Goal: Task Accomplishment & Management: Use online tool/utility

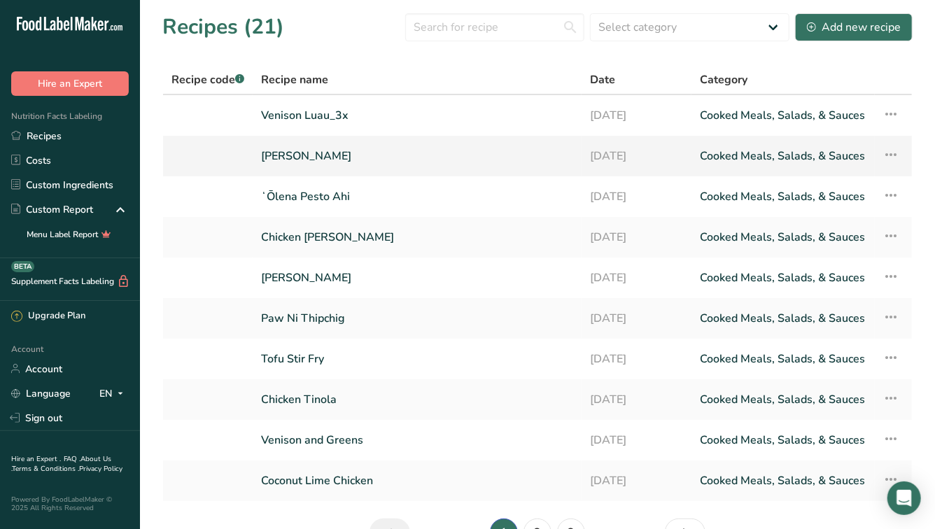
click at [307, 153] on link "[PERSON_NAME]" at bounding box center [417, 155] width 312 height 29
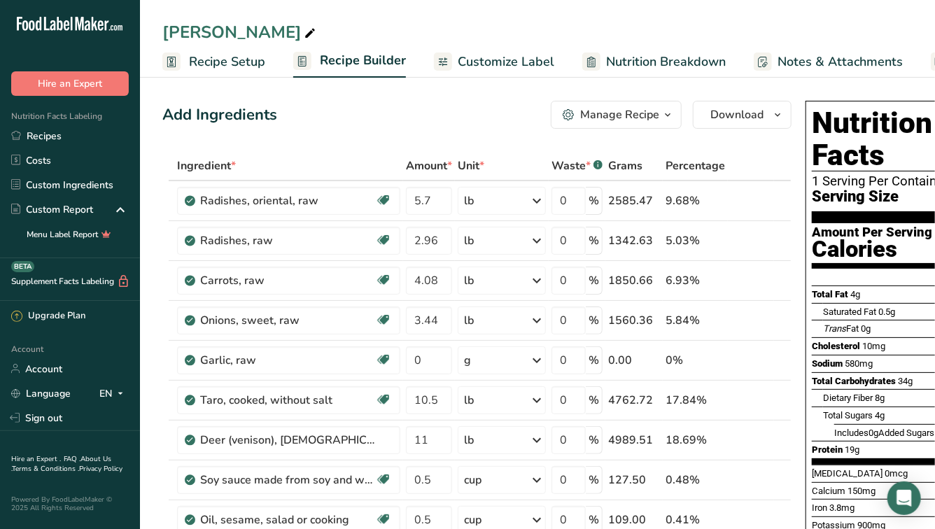
click at [840, 59] on span "Notes & Attachments" at bounding box center [839, 61] width 125 height 19
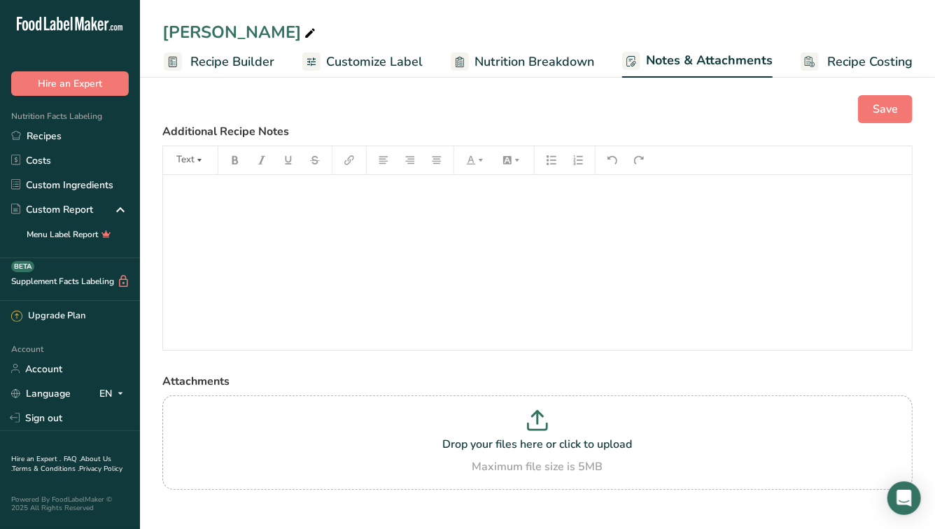
click at [909, 57] on ul "Recipe Setup Recipe Builder Customize Label Nutrition Breakdown Notes & Attachm…" at bounding box center [475, 61] width 930 height 33
click at [866, 57] on span "Recipe Costing" at bounding box center [869, 61] width 85 height 19
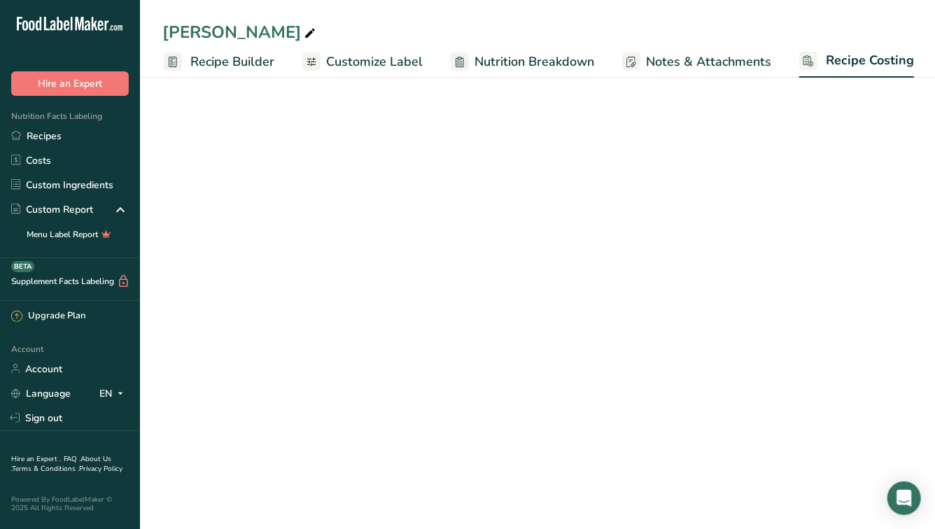
scroll to position [0, 129]
select select "12"
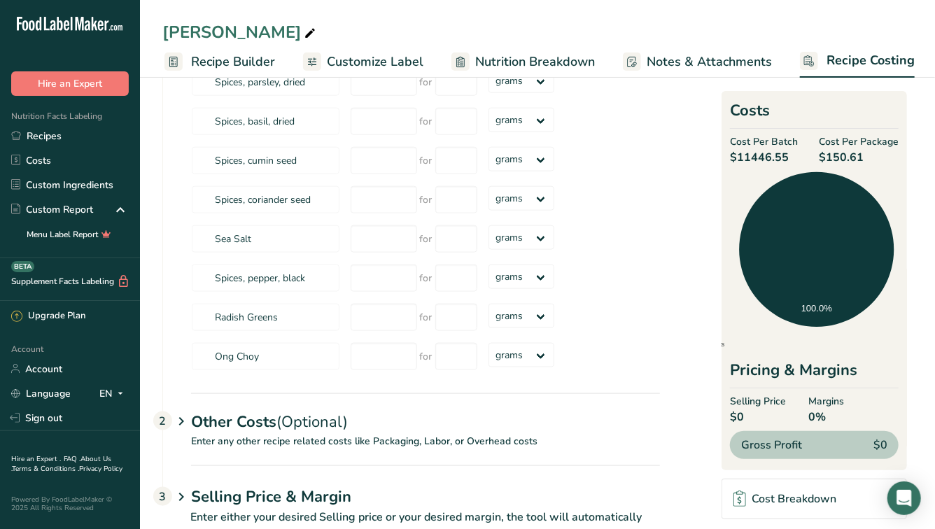
scroll to position [745, 0]
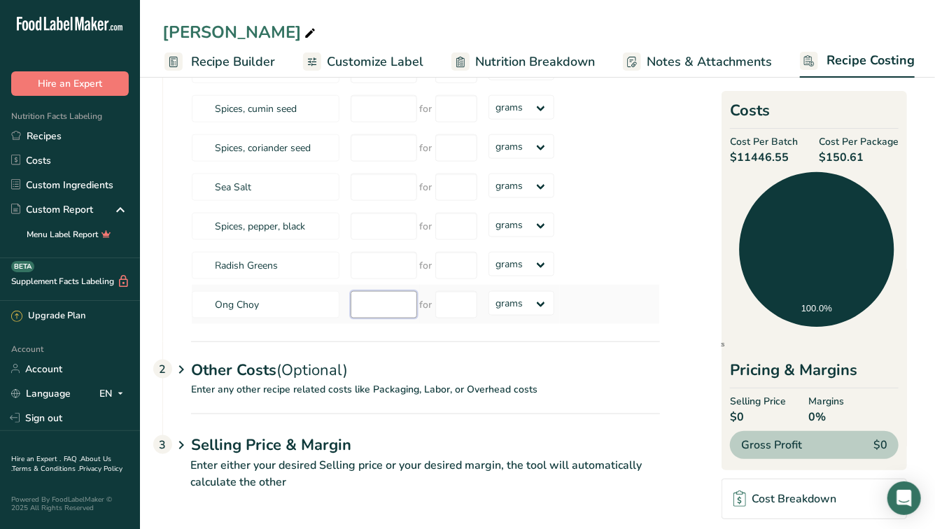
click at [370, 291] on input "number" at bounding box center [384, 304] width 66 height 27
type input "-0.002"
click at [159, 363] on div "2" at bounding box center [162, 369] width 19 height 19
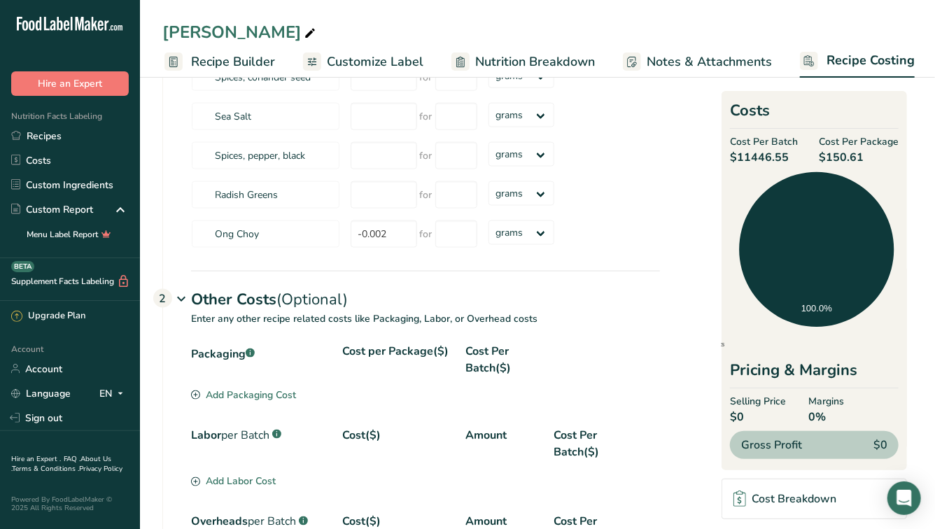
scroll to position [817, 0]
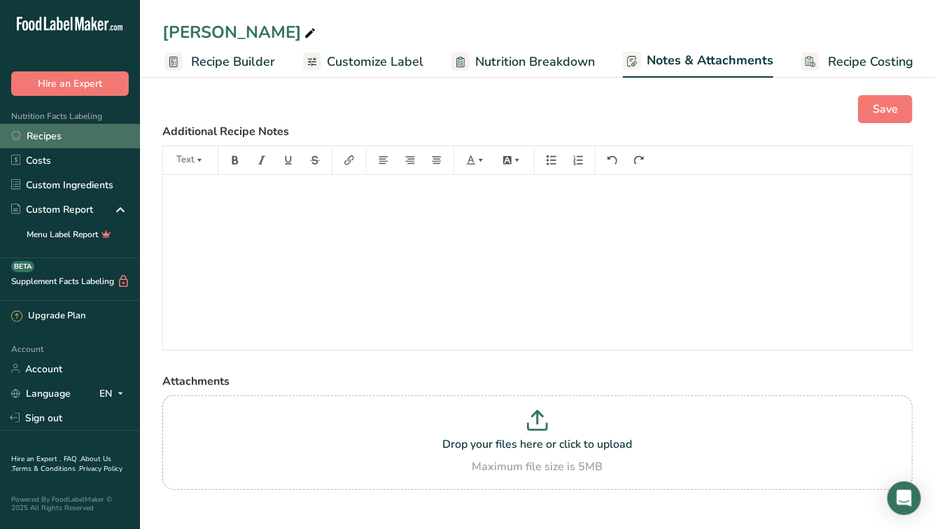
click at [54, 134] on link "Recipes" at bounding box center [70, 136] width 140 height 24
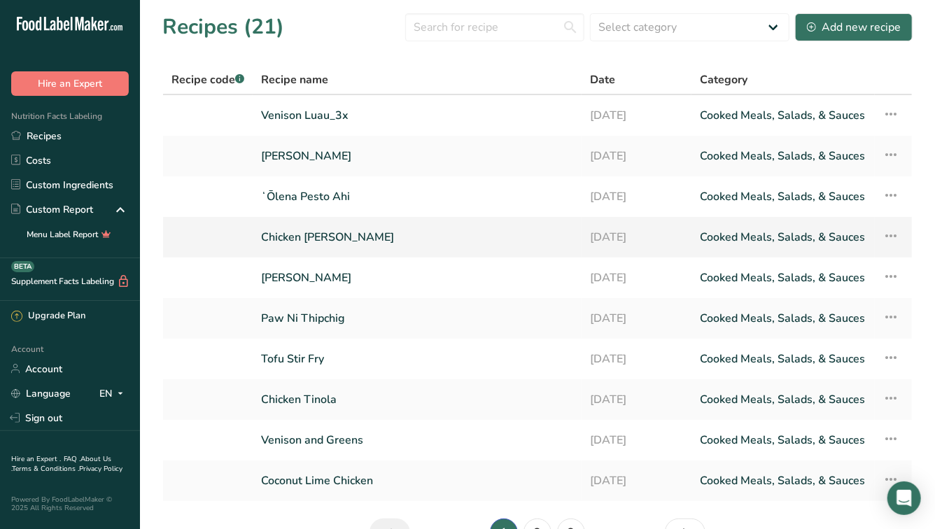
click at [314, 237] on link "Chicken [PERSON_NAME]" at bounding box center [417, 237] width 312 height 29
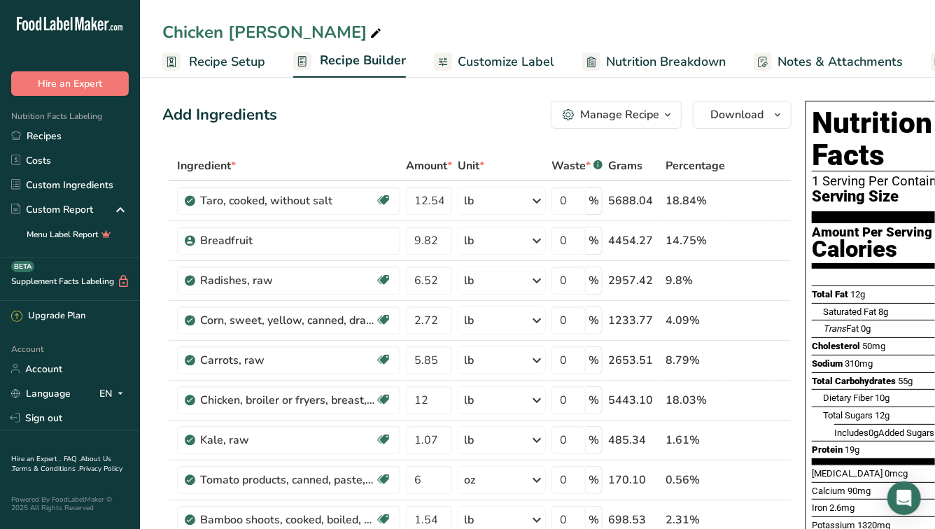
click at [854, 66] on span "Notes & Attachments" at bounding box center [839, 61] width 125 height 19
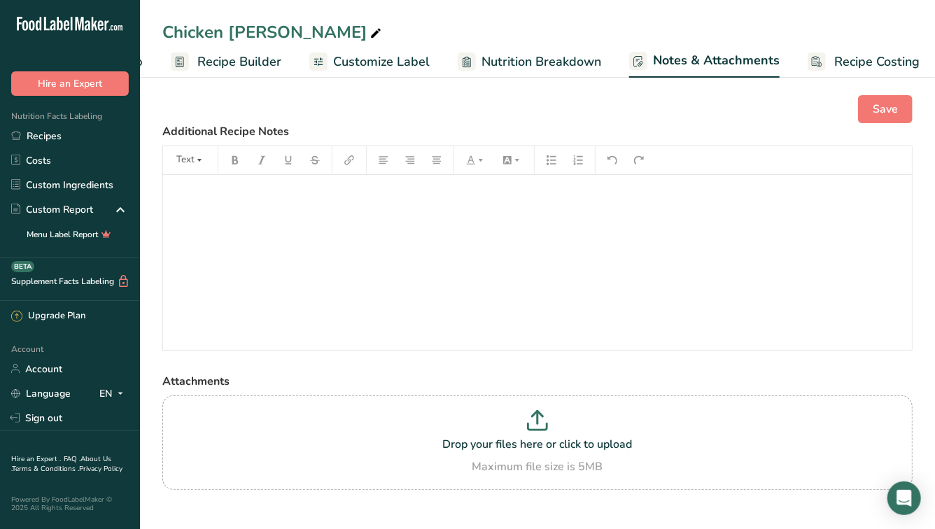
click at [914, 59] on ul "Recipe Setup Recipe Builder Customize Label Nutrition Breakdown Notes & Attachm…" at bounding box center [482, 61] width 930 height 33
click at [889, 59] on span "Recipe Costing" at bounding box center [869, 61] width 85 height 19
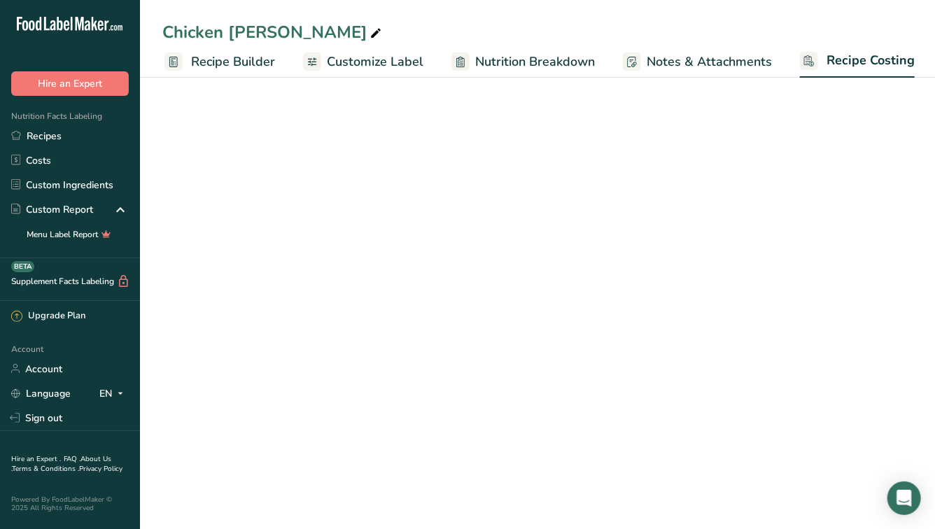
select select "12"
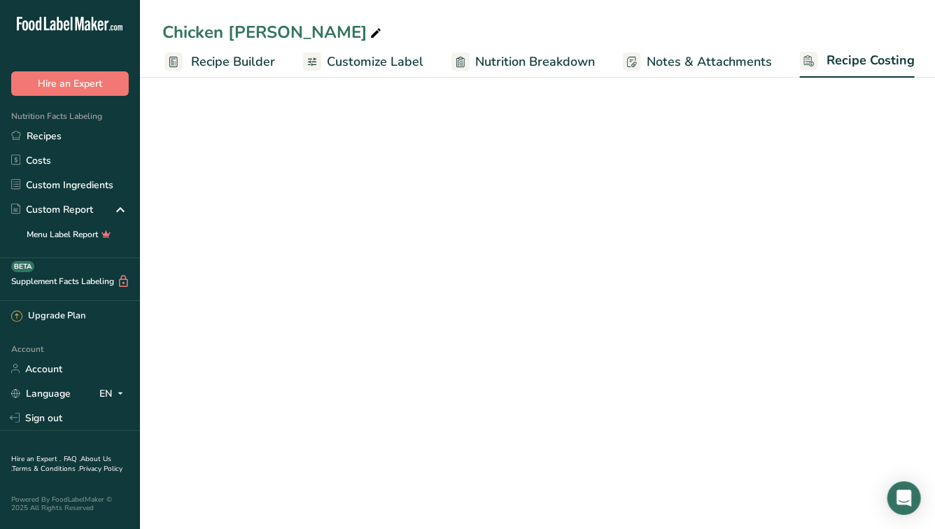
select select "12"
select select "5"
select select "12"
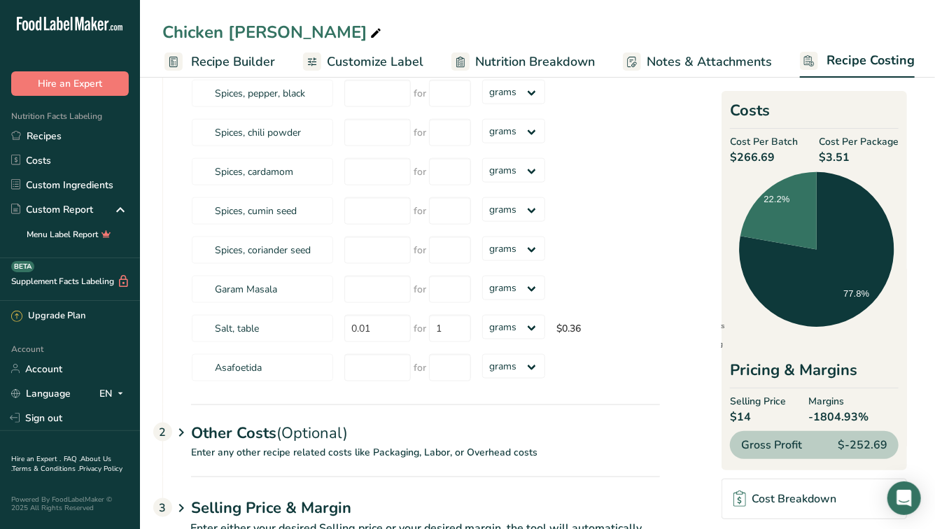
scroll to position [784, 0]
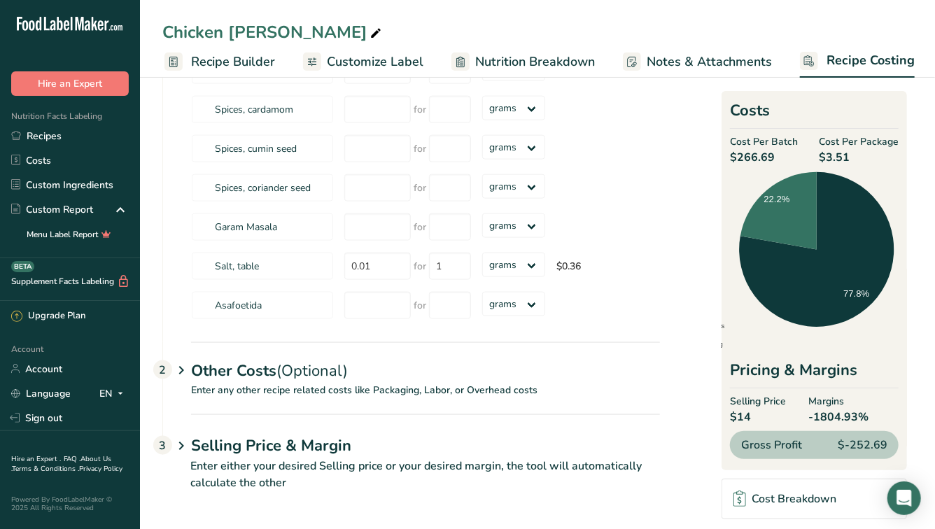
click at [163, 366] on div "2" at bounding box center [162, 369] width 19 height 19
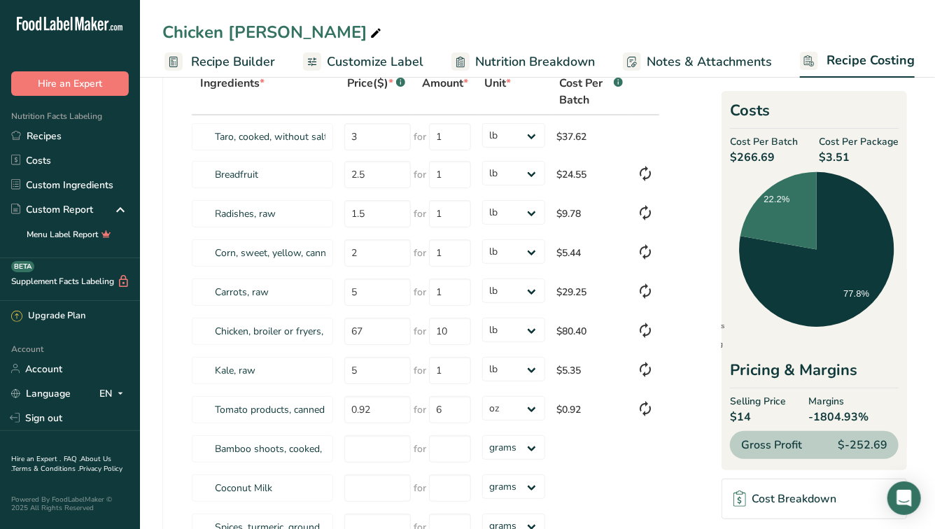
scroll to position [0, 0]
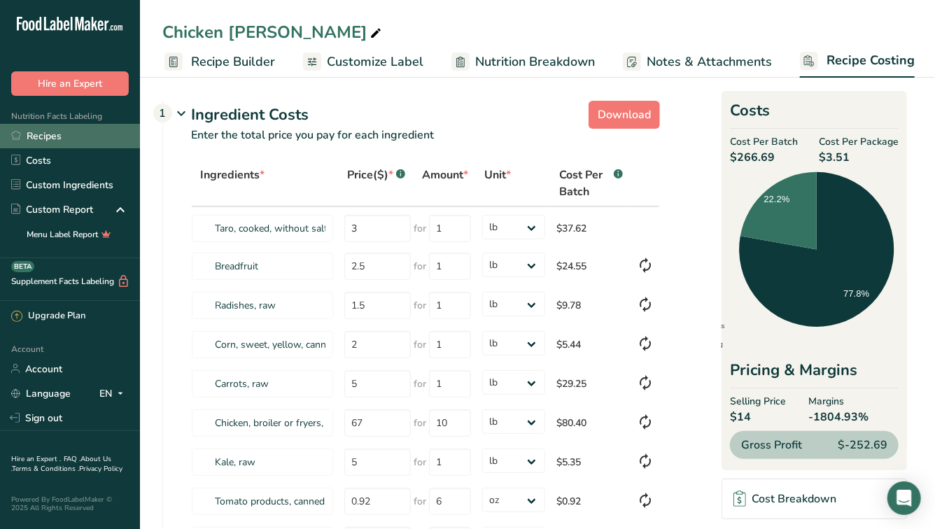
click at [59, 139] on link "Recipes" at bounding box center [70, 136] width 140 height 24
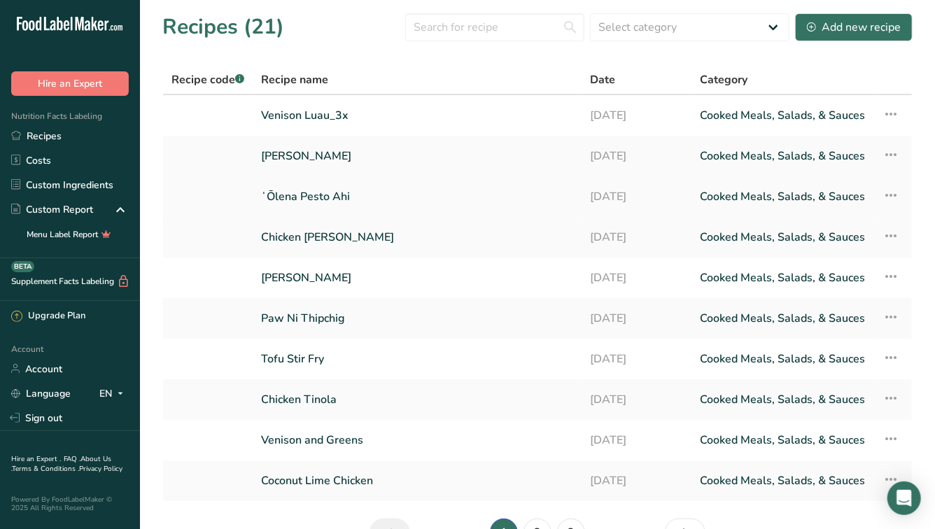
click at [298, 204] on link "ʻŌlena Pesto Ahi" at bounding box center [417, 196] width 312 height 29
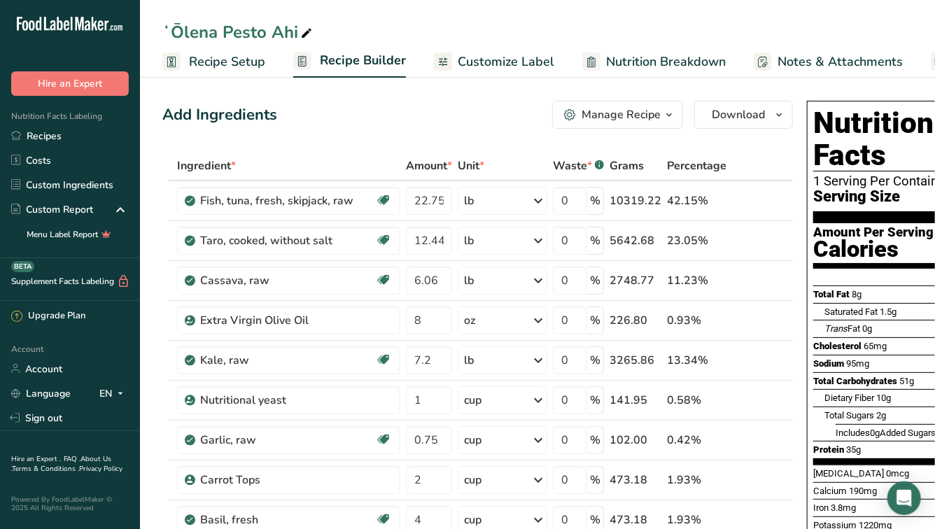
click at [891, 58] on span "Notes & Attachments" at bounding box center [839, 61] width 125 height 19
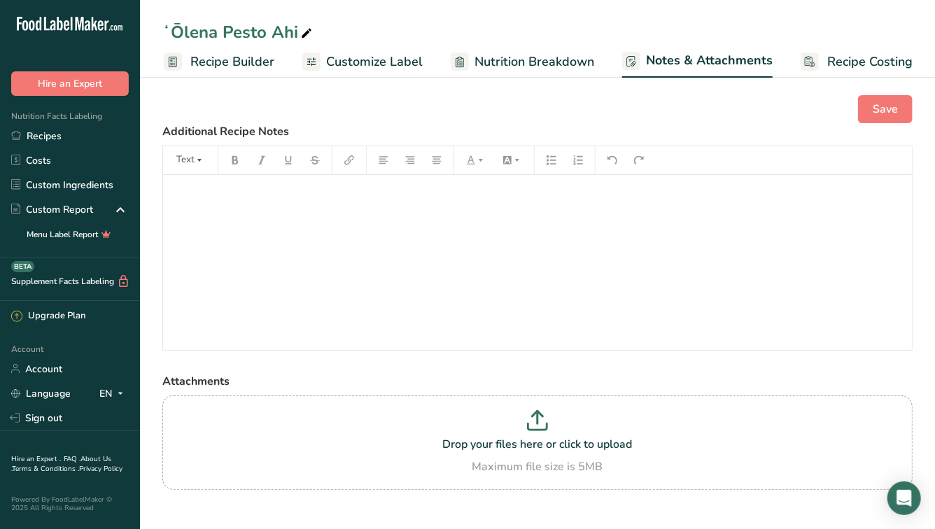
click at [901, 60] on span "Recipe Costing" at bounding box center [869, 61] width 85 height 19
select select "12"
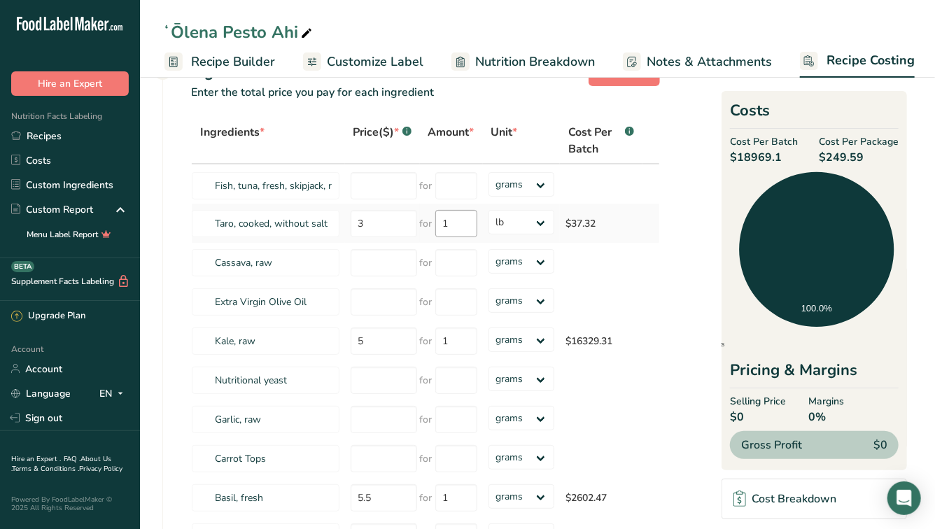
scroll to position [57, 0]
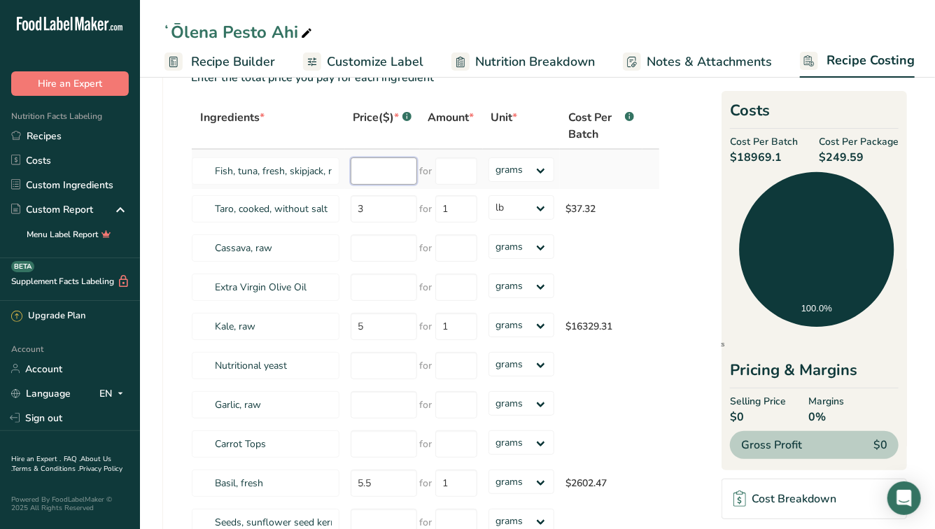
click at [360, 176] on input "number" at bounding box center [384, 170] width 66 height 27
click at [382, 175] on input "number" at bounding box center [384, 170] width 66 height 27
click at [435, 177] on input "number" at bounding box center [456, 170] width 42 height 27
type input "1"
click at [529, 174] on select "grams kg mg mcg lb oz" at bounding box center [521, 169] width 66 height 24
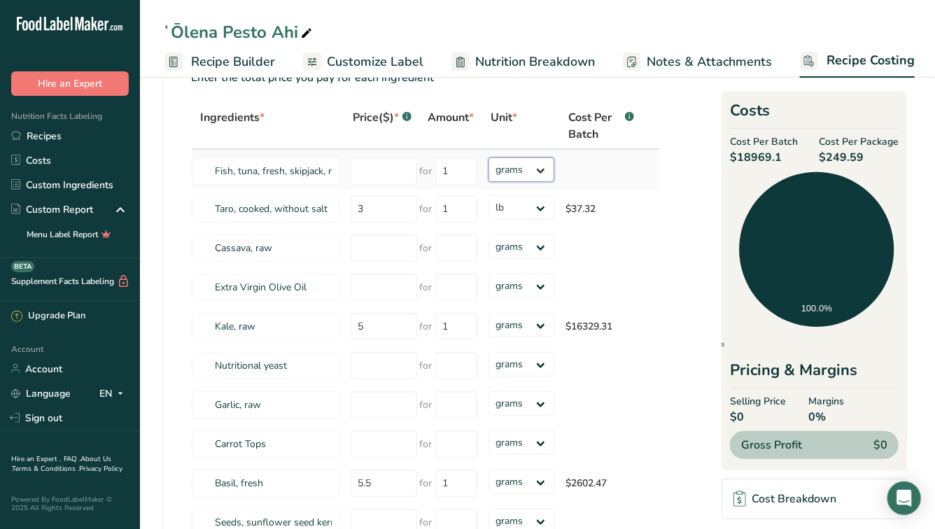
select select "12"
click at [387, 171] on input "number" at bounding box center [384, 170] width 66 height 27
type input "8.75"
click at [385, 198] on div "Ingredients * Price($) * .a-a{fill:#347362;}.b-a{fill:#fff;} Amount * Unit * Co…" at bounding box center [425, 362] width 469 height 518
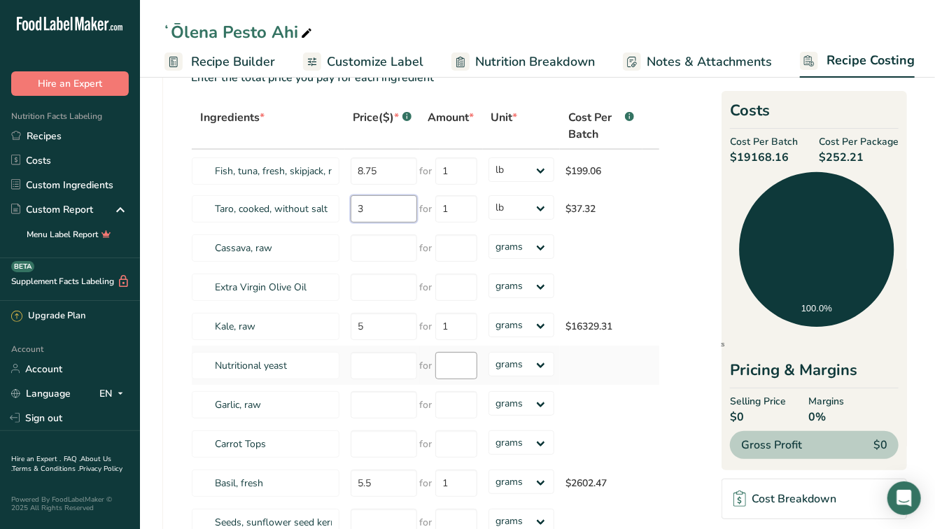
scroll to position [353, 0]
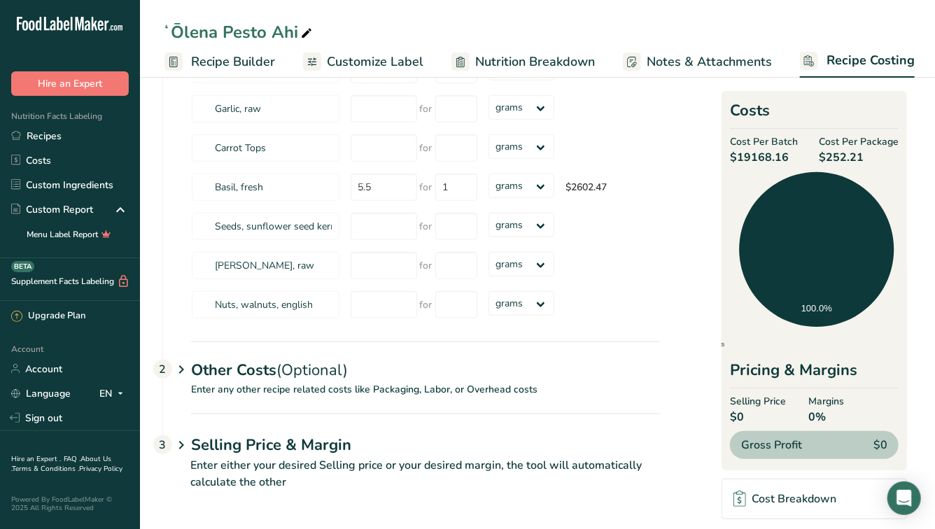
click at [423, 387] on p "Enter any other recipe related costs like Packaging, Labor, or Overhead costs" at bounding box center [411, 397] width 497 height 31
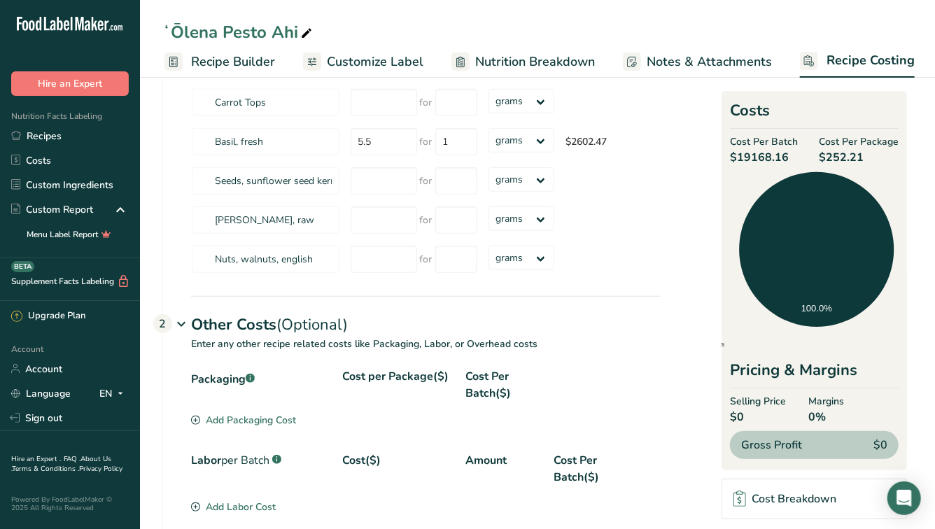
scroll to position [463, 0]
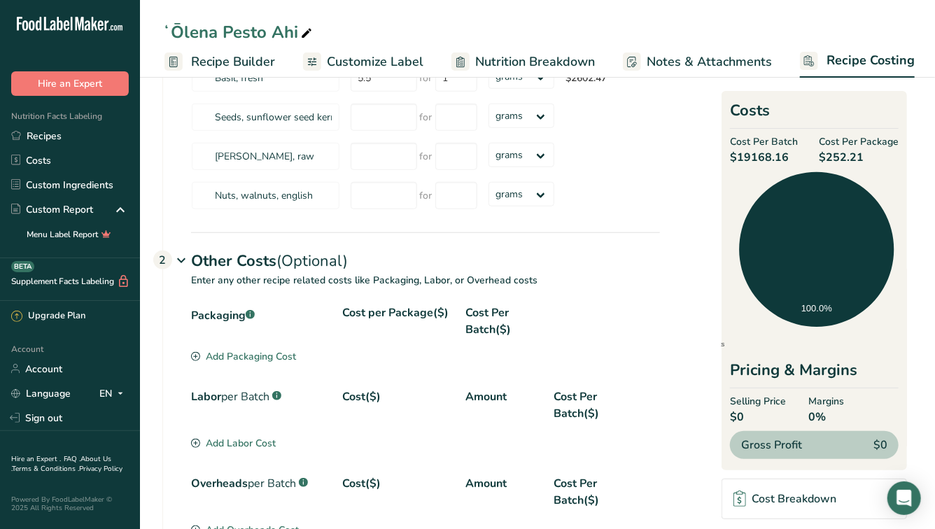
click at [270, 353] on div "Add Packaging Cost" at bounding box center [243, 356] width 105 height 15
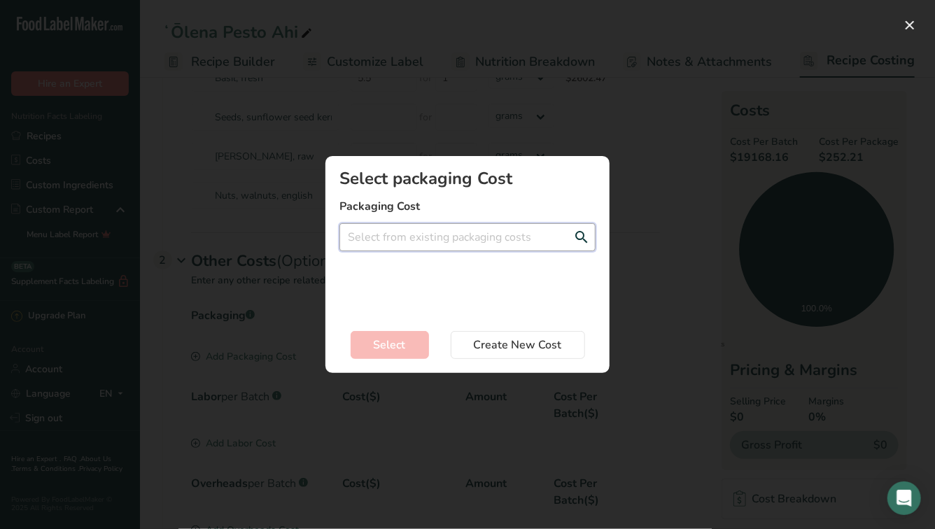
click at [406, 238] on input "Add New Recipe Cost Modal" at bounding box center [467, 237] width 256 height 28
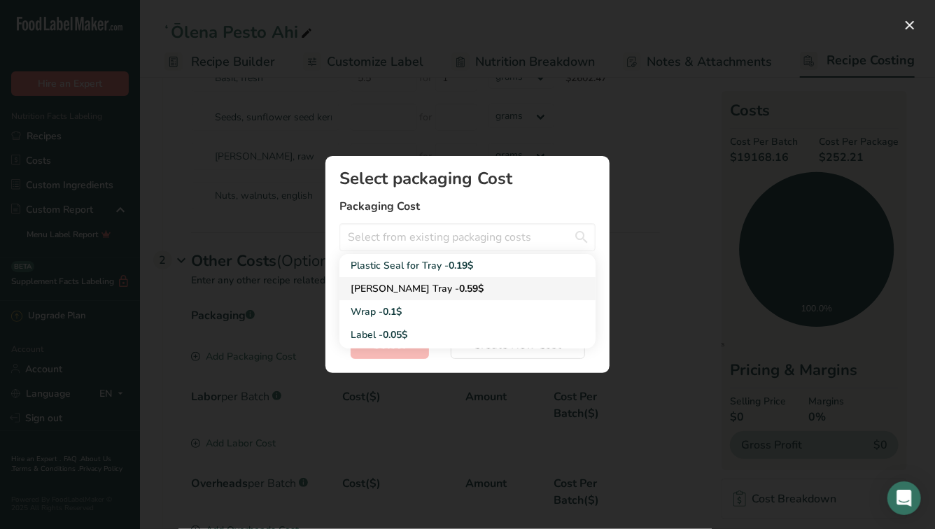
click at [408, 287] on div "[PERSON_NAME] Tray - 0.59$" at bounding box center [456, 288] width 211 height 15
type input "[PERSON_NAME] Tray - 0.59$"
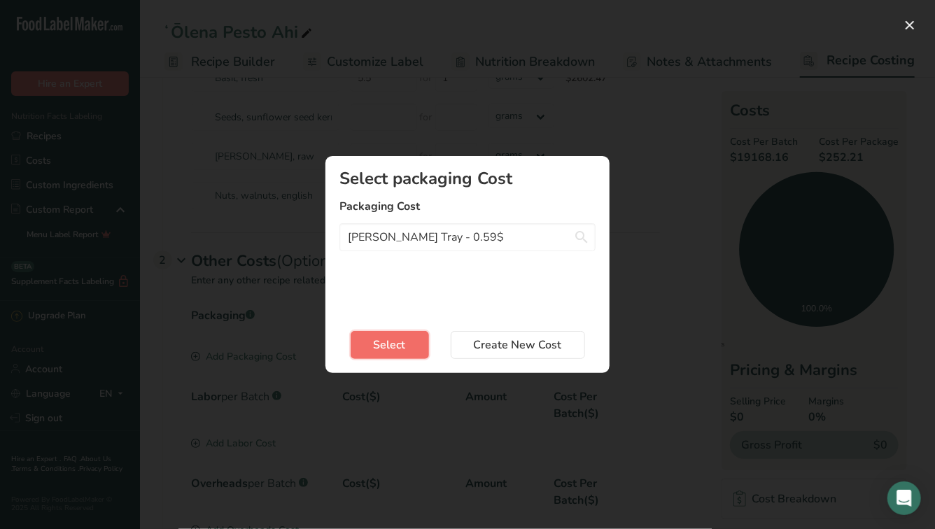
click at [414, 339] on button "Select" at bounding box center [390, 345] width 78 height 28
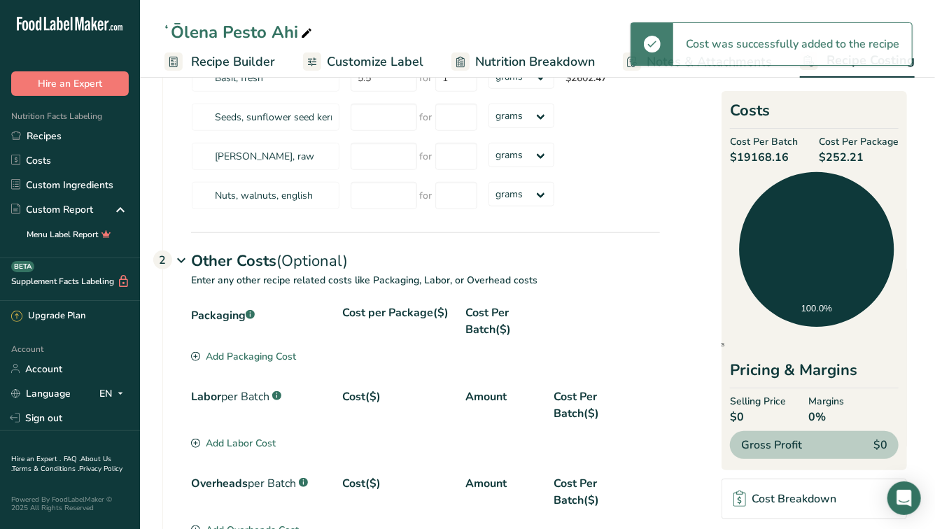
click at [251, 351] on div "Add Packaging Cost" at bounding box center [243, 356] width 105 height 15
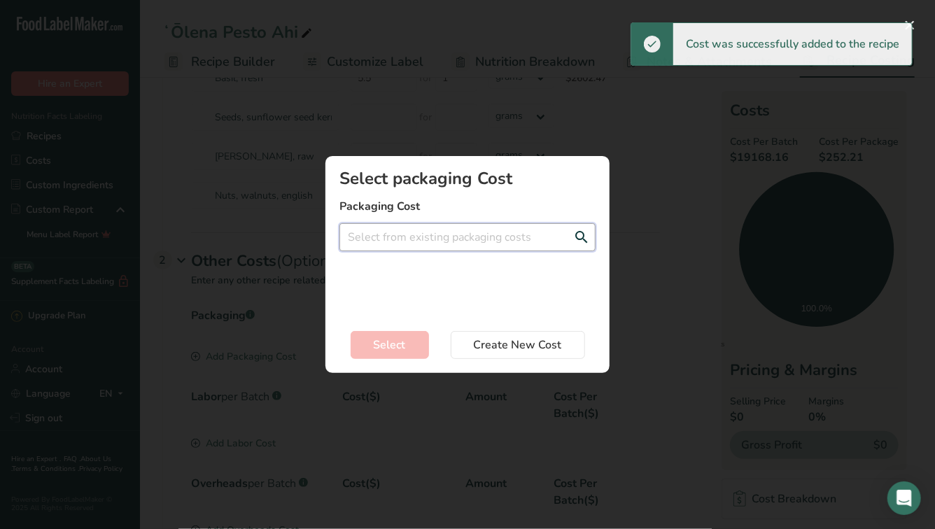
click at [402, 231] on input "Add New Recipe Cost Modal" at bounding box center [467, 237] width 256 height 28
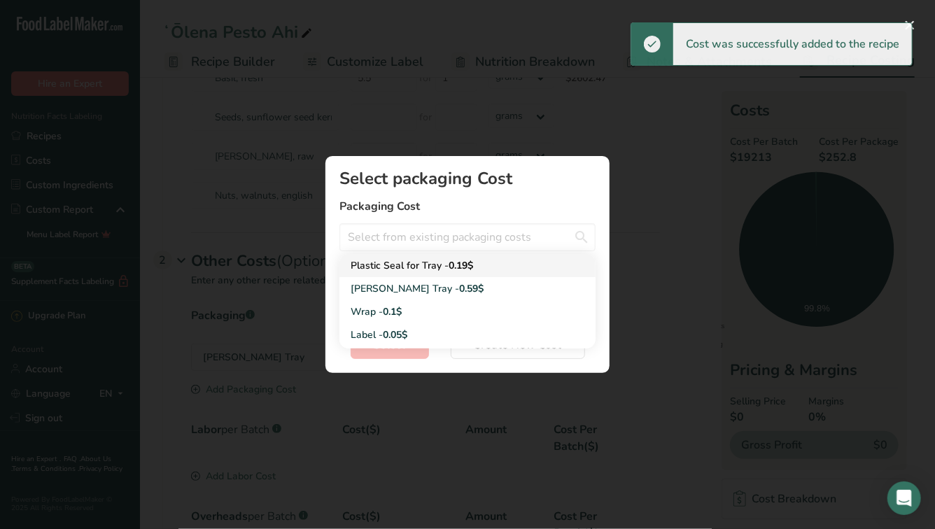
click at [397, 263] on div "Plastic Seal for Tray - 0.19$" at bounding box center [456, 265] width 211 height 15
type input "Plastic Seal for Tray - 0.19$"
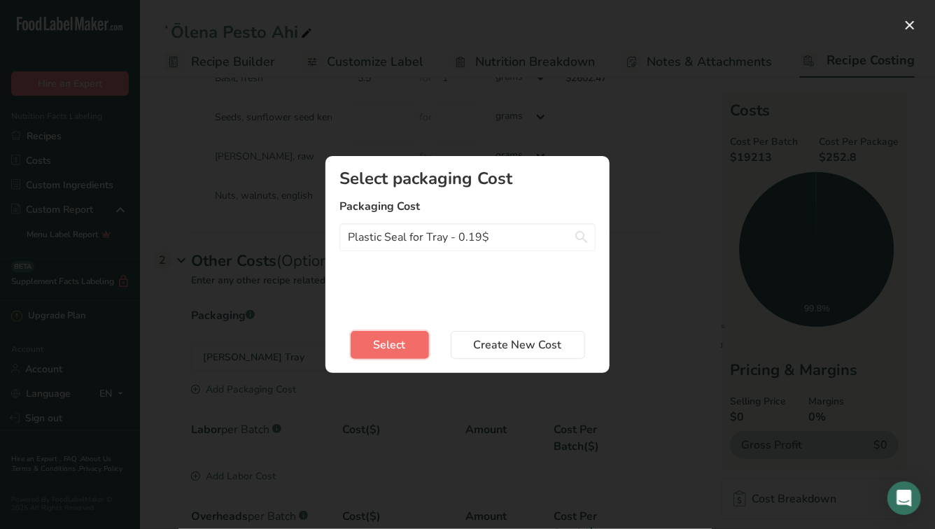
click at [390, 337] on span "Select" at bounding box center [390, 345] width 32 height 17
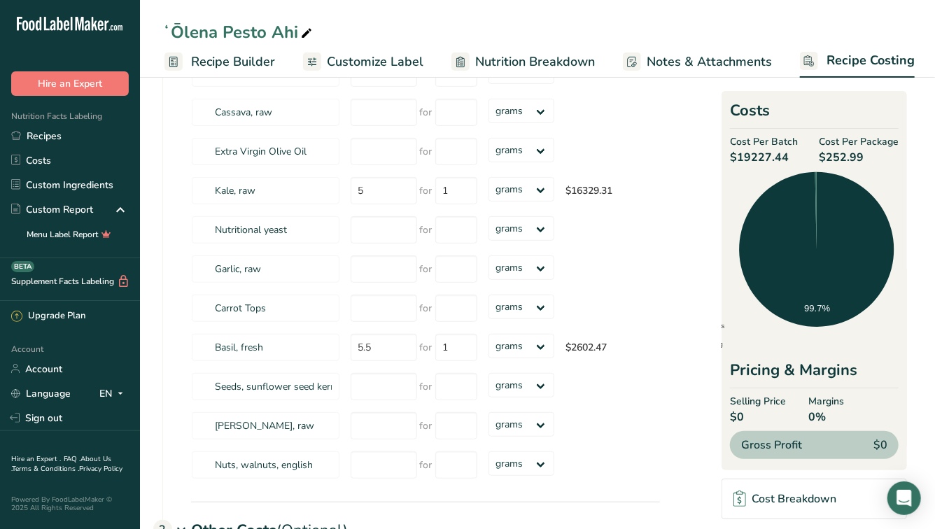
scroll to position [0, 0]
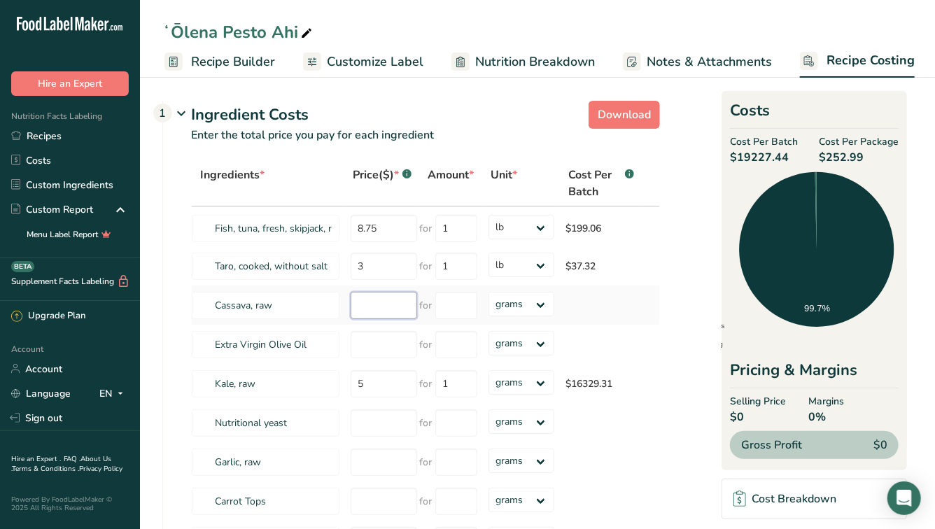
click at [384, 304] on input "number" at bounding box center [384, 305] width 66 height 27
type input "2"
type input "1"
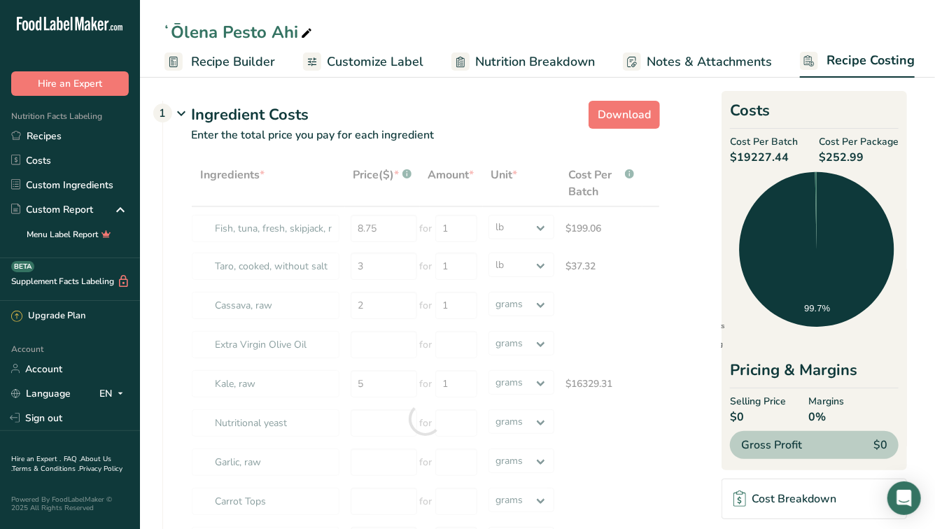
click at [514, 307] on div at bounding box center [425, 419] width 469 height 518
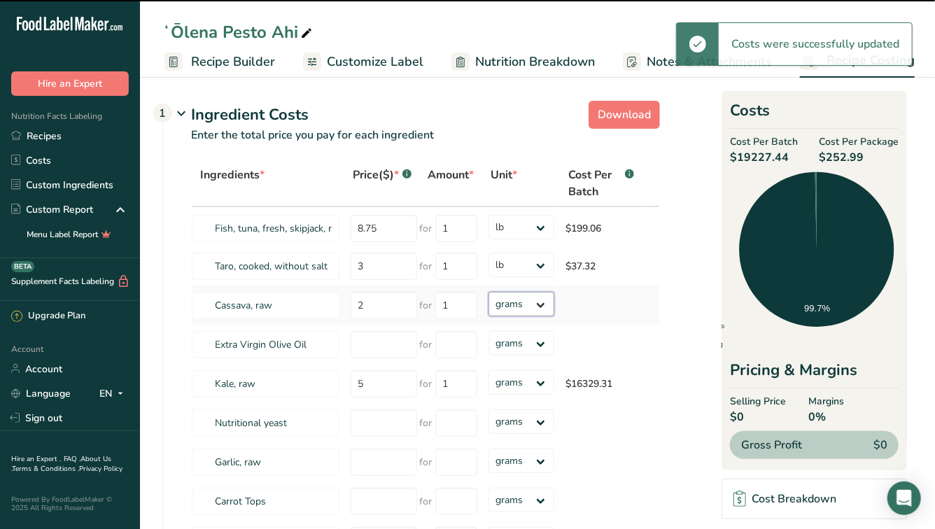
click at [519, 306] on select "grams kg mg mcg lb oz" at bounding box center [521, 304] width 66 height 24
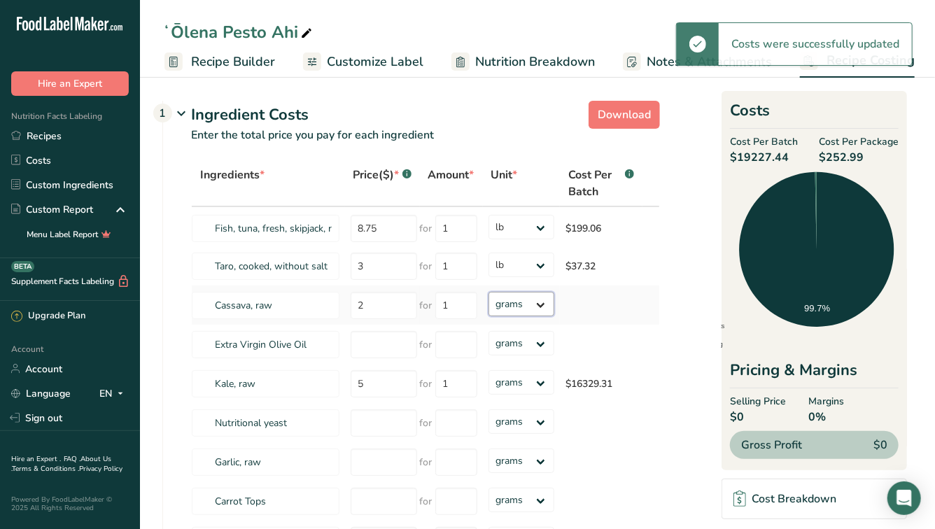
select select "12"
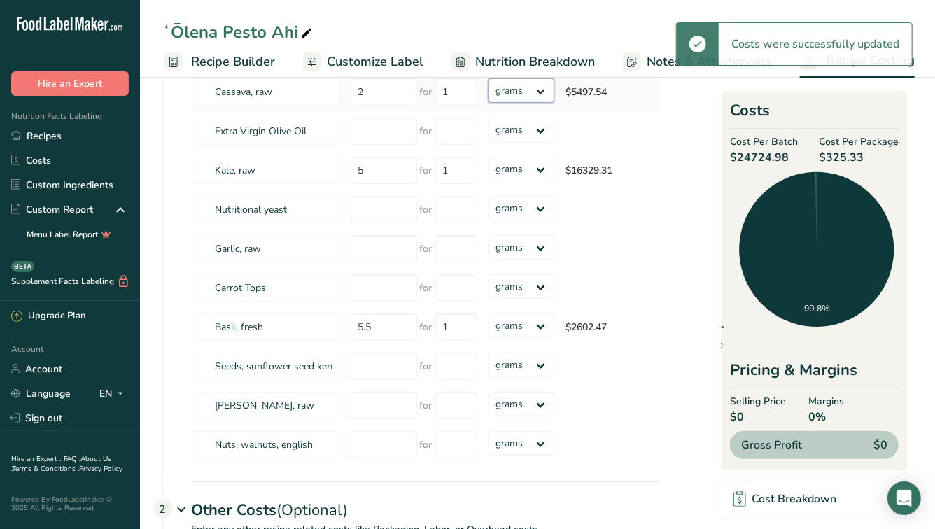
scroll to position [227, 0]
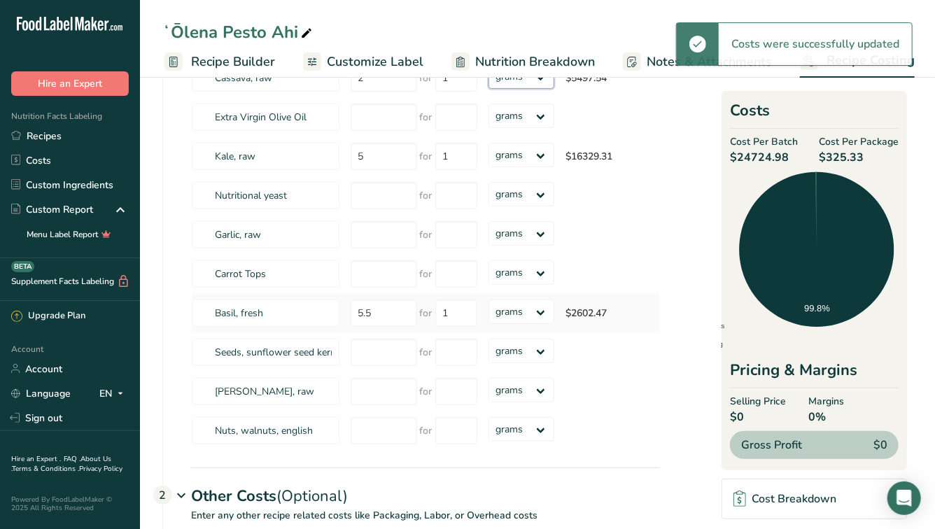
select select "12"
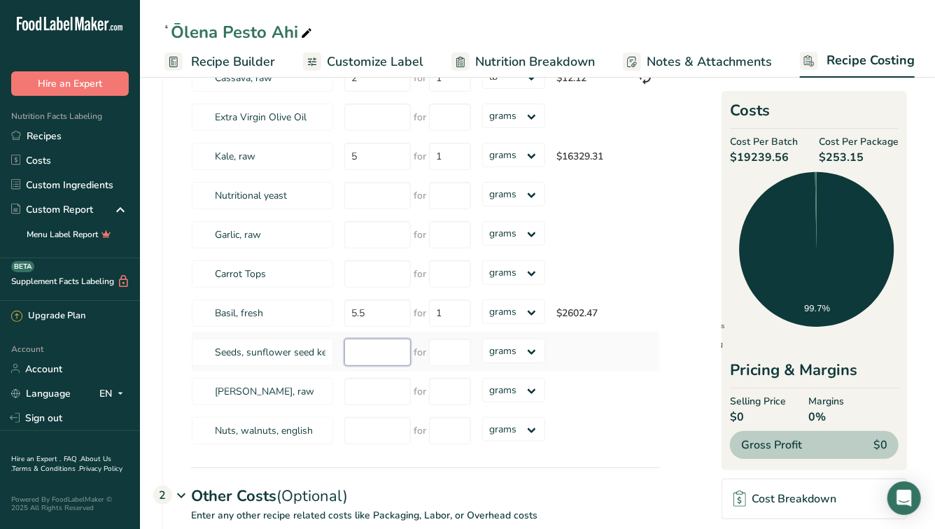
click at [386, 351] on input "number" at bounding box center [377, 352] width 66 height 27
click at [388, 281] on input "number" at bounding box center [377, 273] width 66 height 27
type input "3"
type input "1"
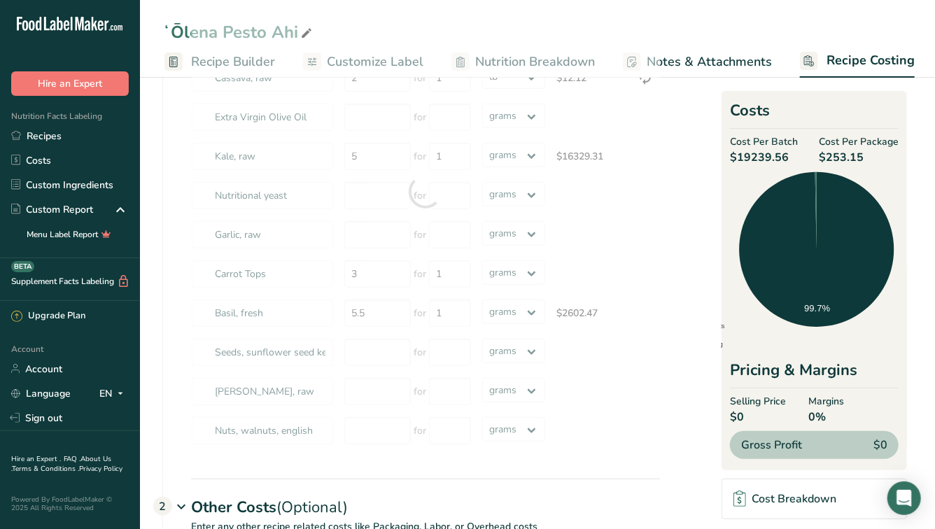
click at [519, 274] on div at bounding box center [425, 192] width 469 height 518
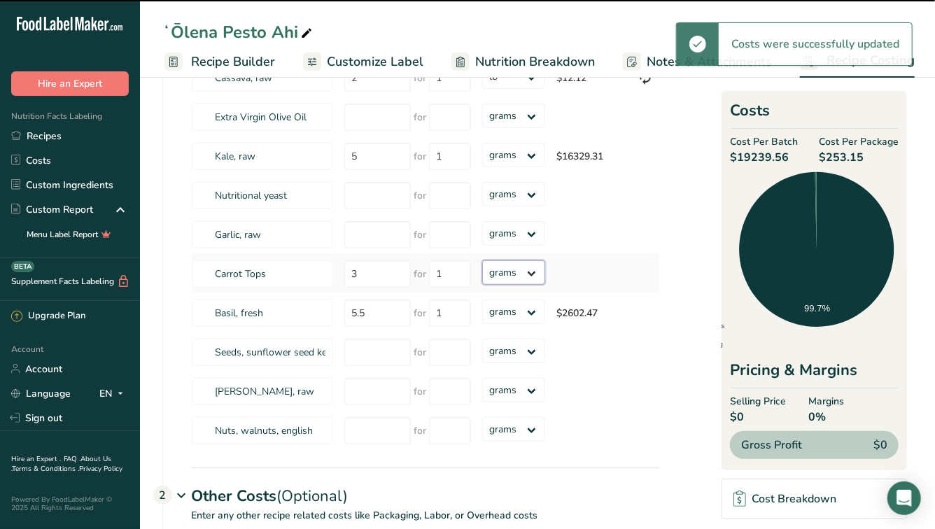
click at [514, 274] on select "grams kg mg mcg lb oz" at bounding box center [514, 272] width 64 height 24
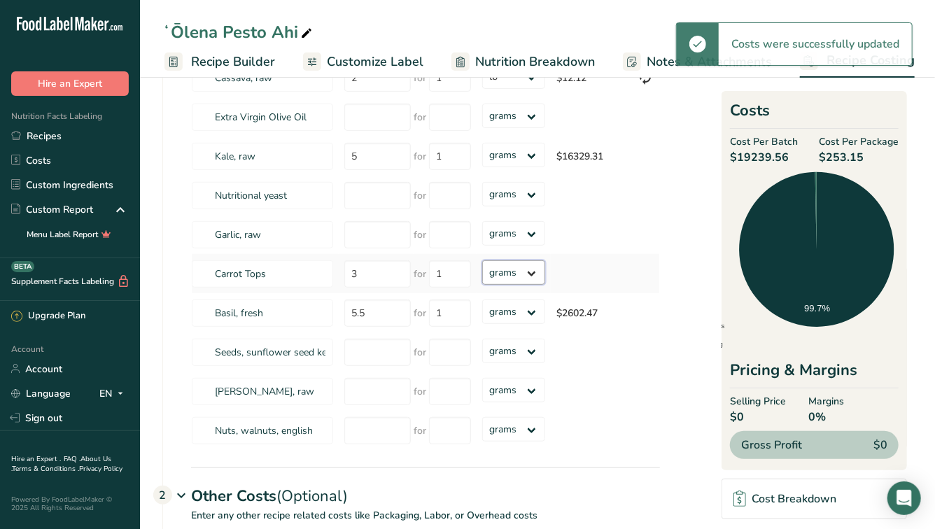
select select "12"
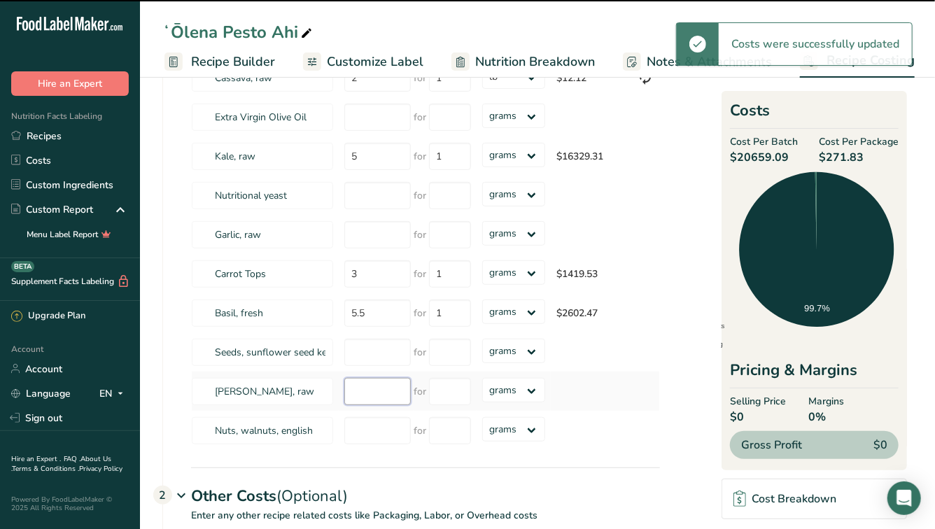
click at [377, 396] on input "number" at bounding box center [377, 391] width 66 height 27
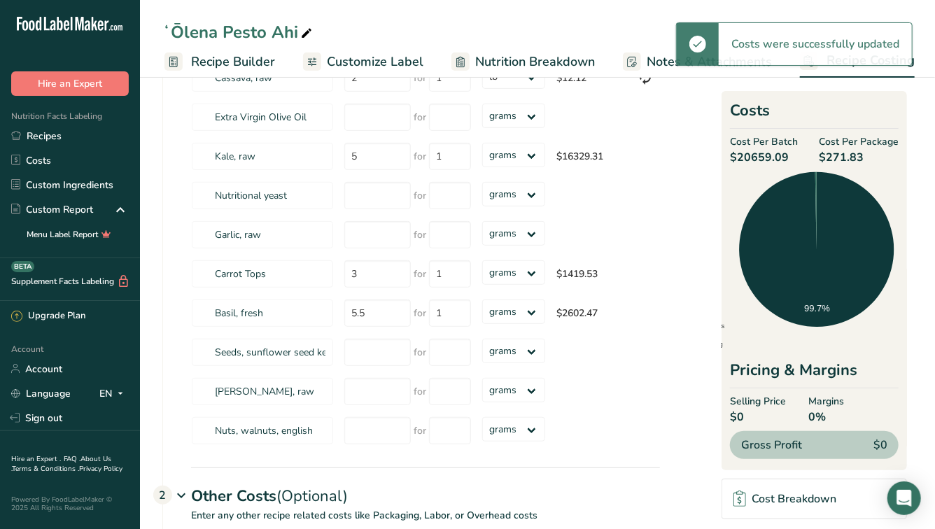
select select "12"
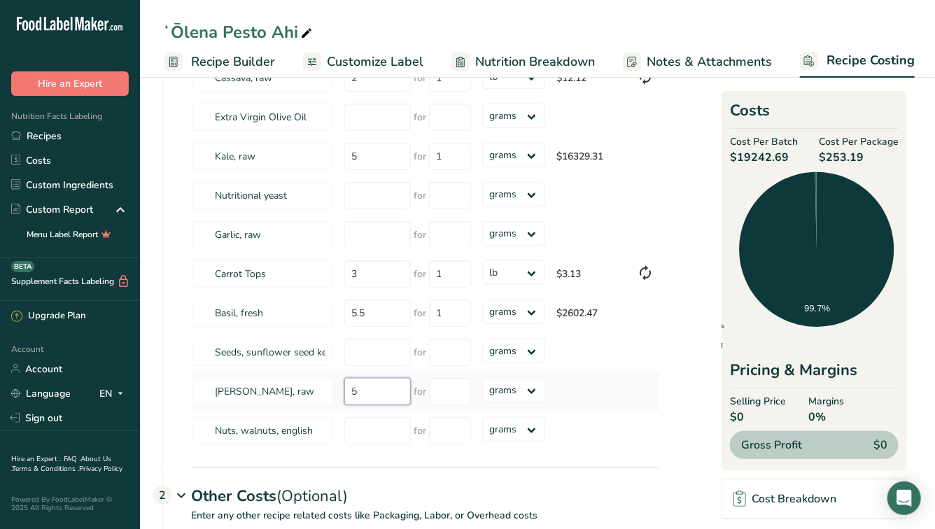
type input "5"
type input "1"
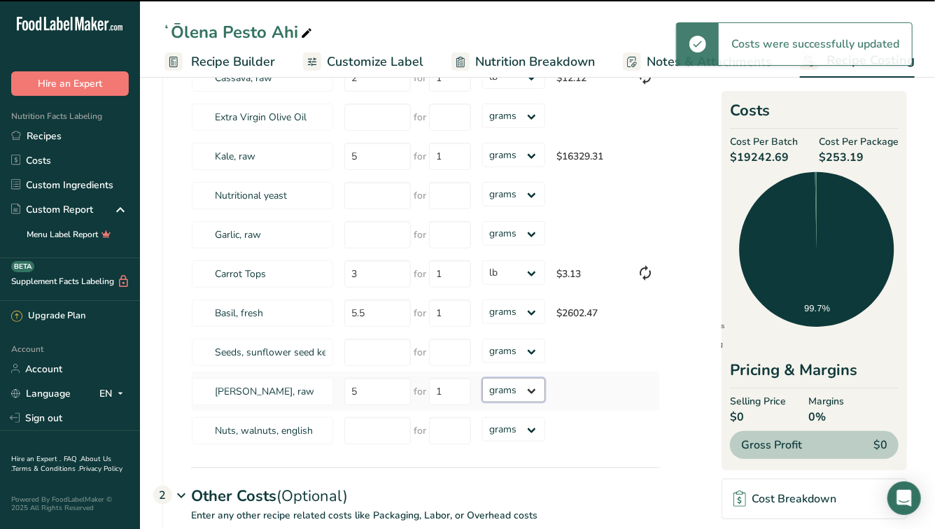
click at [521, 394] on select "grams kg mg mcg lb oz" at bounding box center [514, 390] width 64 height 24
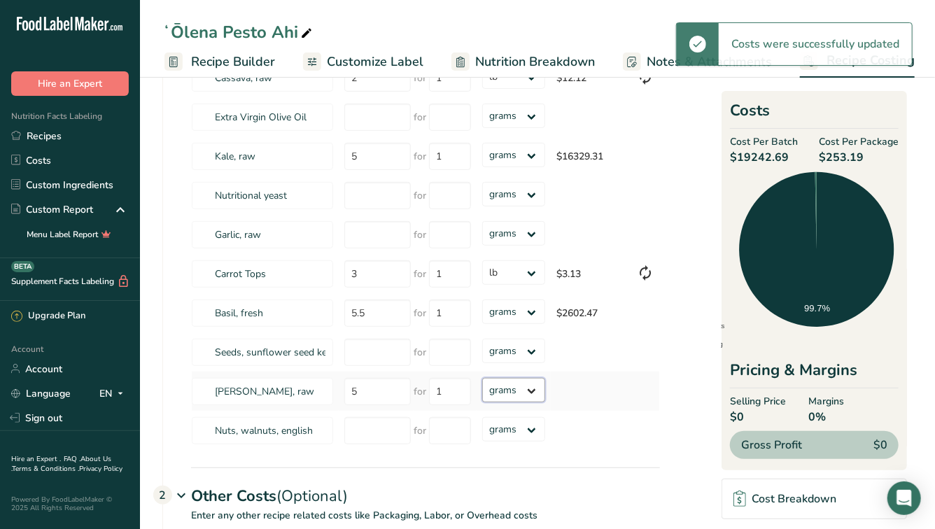
select select "12"
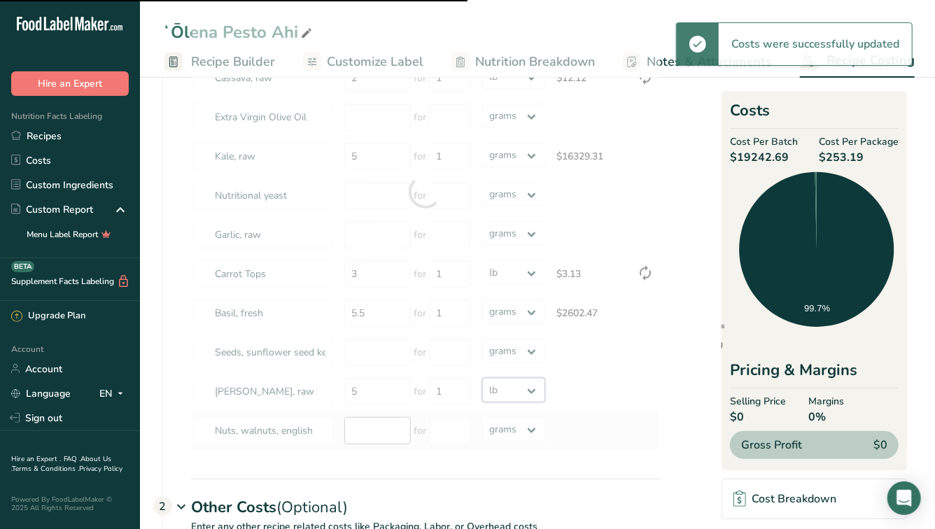
select select
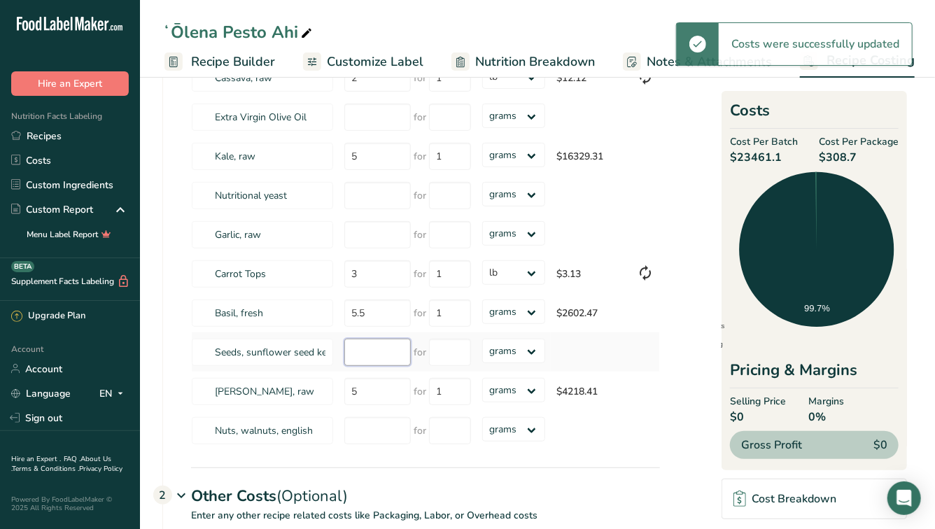
click at [384, 362] on input "number" at bounding box center [377, 352] width 66 height 27
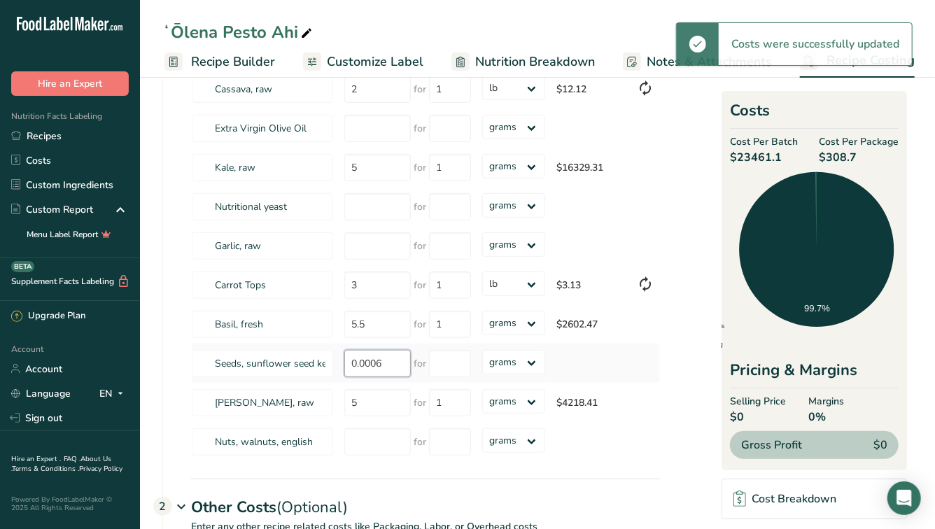
type input "0.0001"
select select "12"
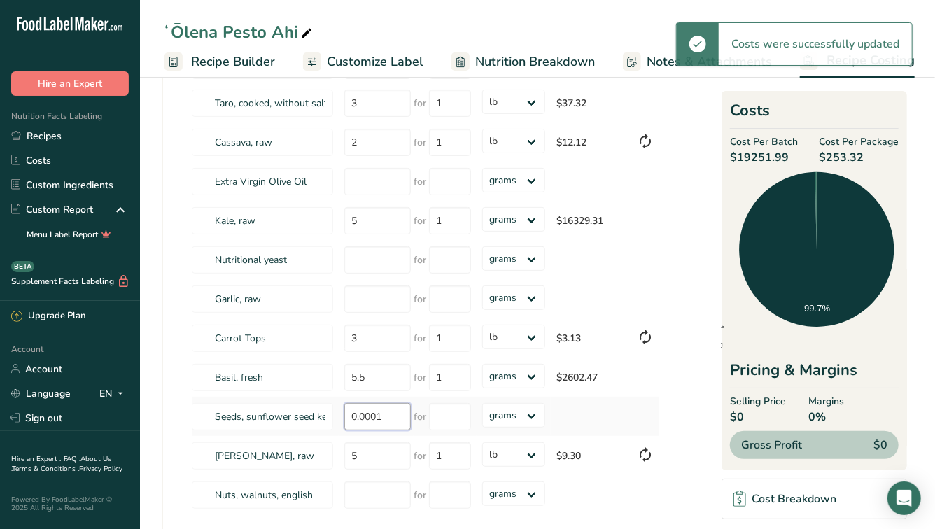
scroll to position [162, 0]
type input "0.0001"
click at [384, 293] on input "number" at bounding box center [377, 299] width 66 height 27
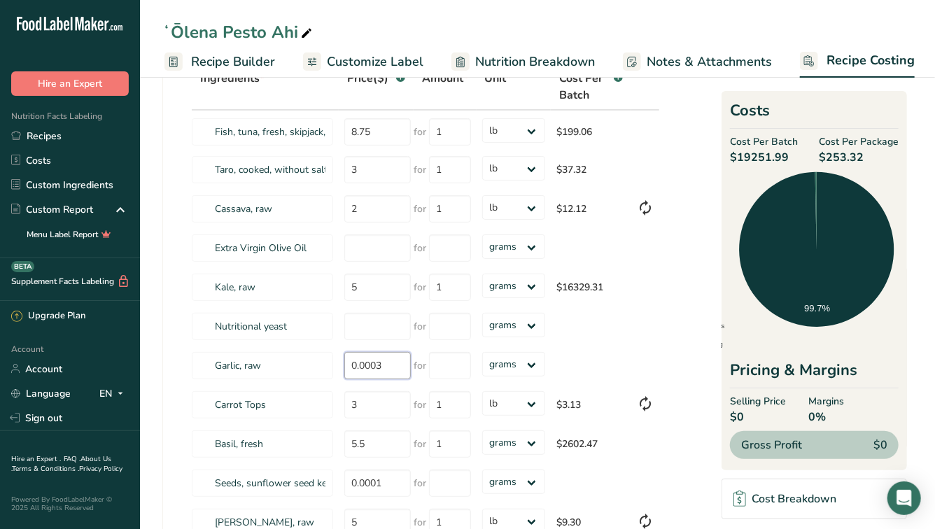
scroll to position [55, 0]
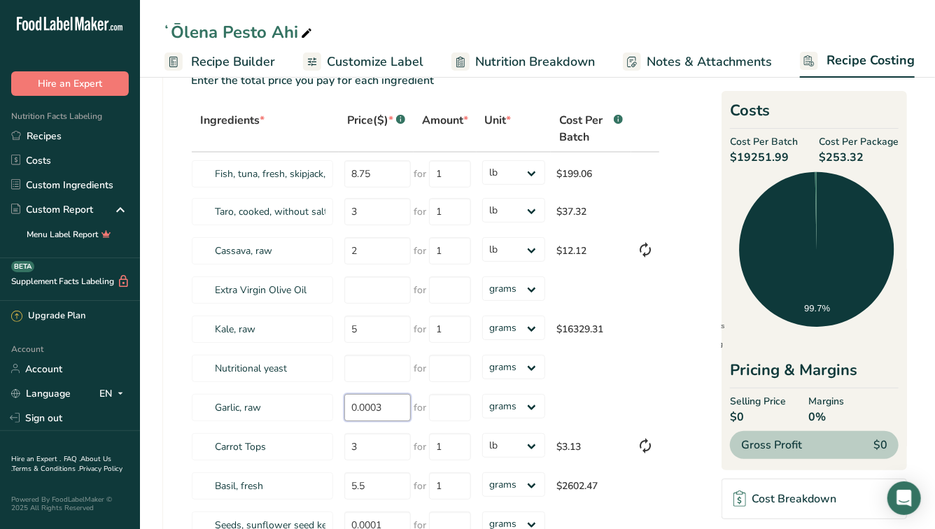
type input "0.0003"
click at [536, 330] on select "grams kg mg mcg lb oz" at bounding box center [514, 328] width 64 height 24
select select "12"
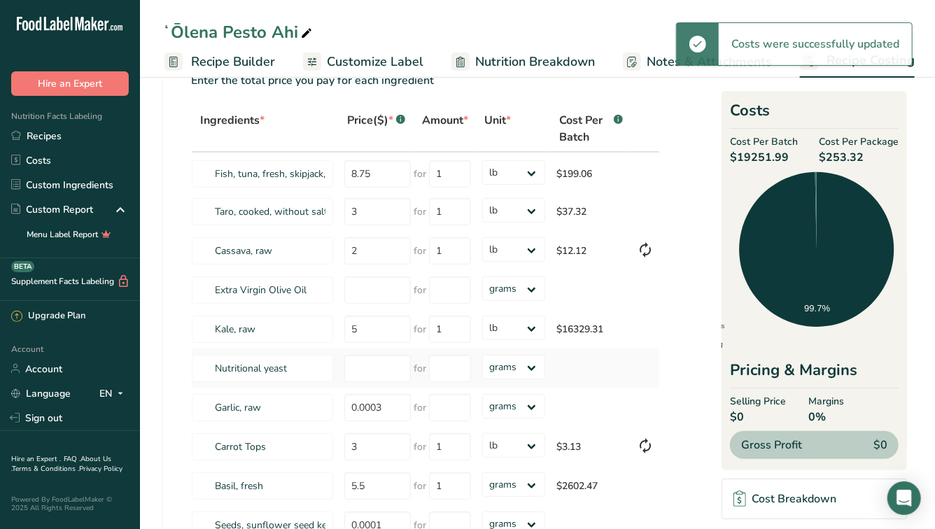
click at [605, 354] on td at bounding box center [591, 368] width 80 height 39
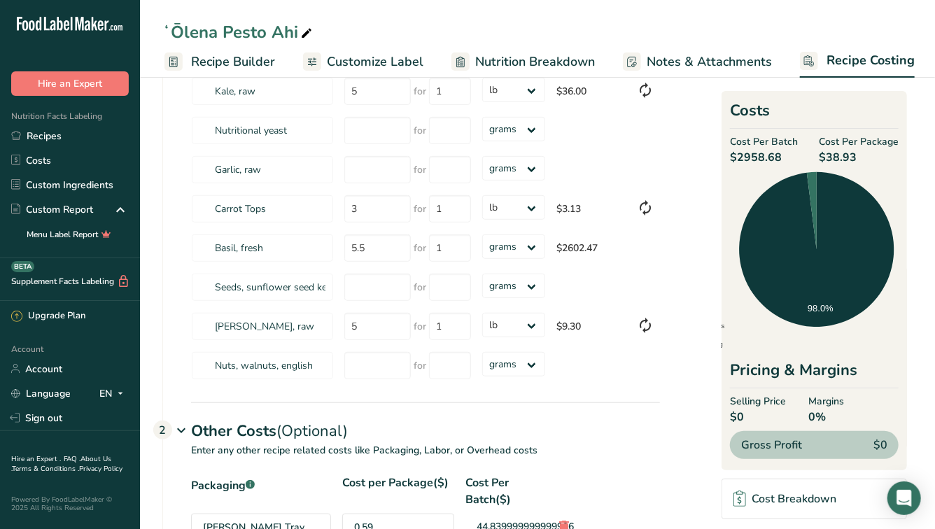
scroll to position [293, 0]
click at [380, 283] on input "number" at bounding box center [377, 286] width 66 height 27
type input "1.23"
type input "1"
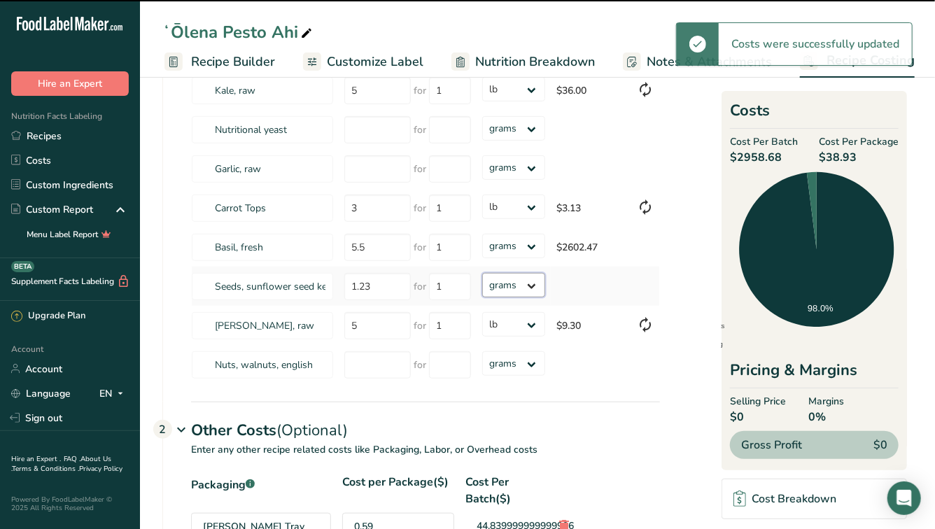
click at [523, 286] on select "grams kg mg mcg lb oz" at bounding box center [514, 285] width 64 height 24
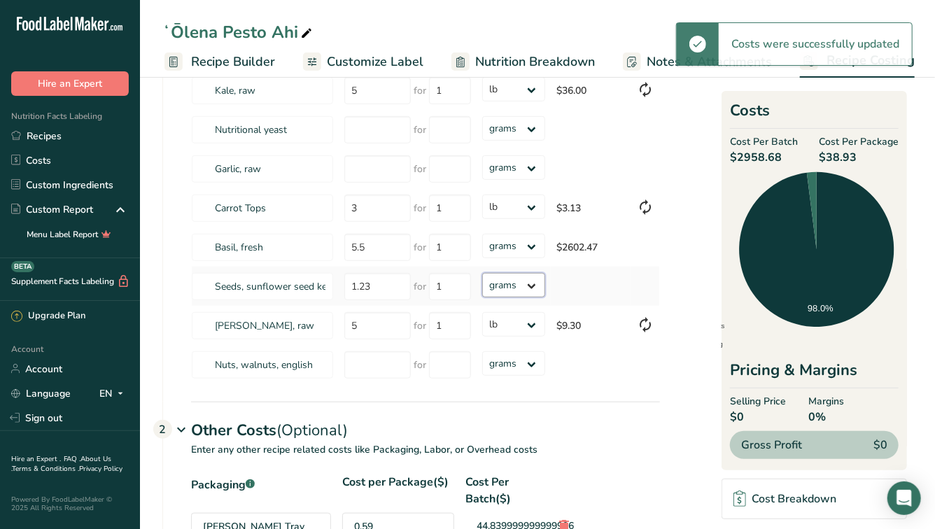
select select "12"
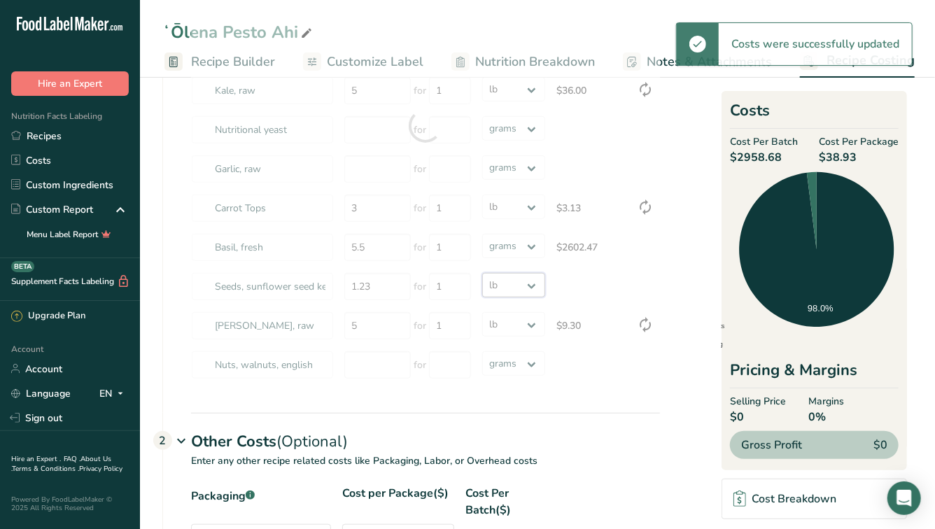
select select
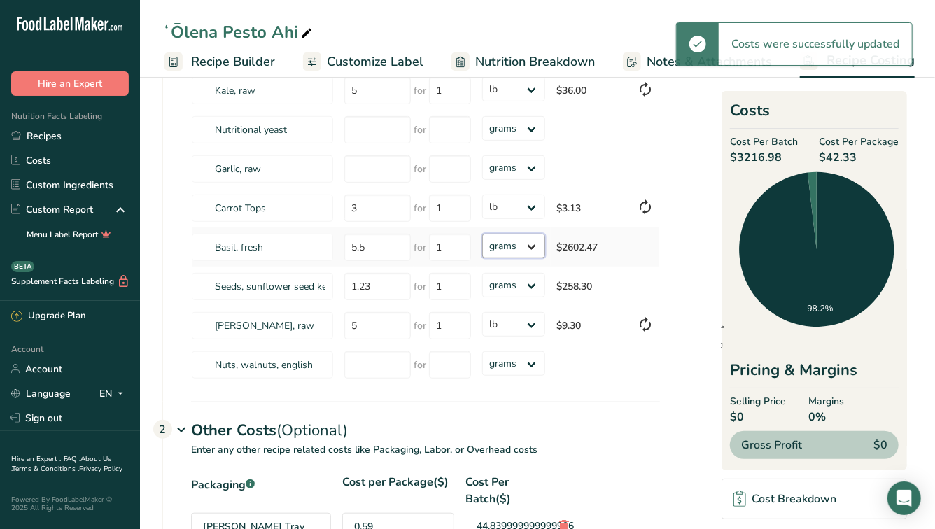
click at [530, 253] on select "grams kg mg mcg lb oz" at bounding box center [514, 246] width 64 height 24
select select "12"
select select
select select "12"
click at [530, 244] on select "grams kg mg mcg lb oz" at bounding box center [514, 246] width 64 height 24
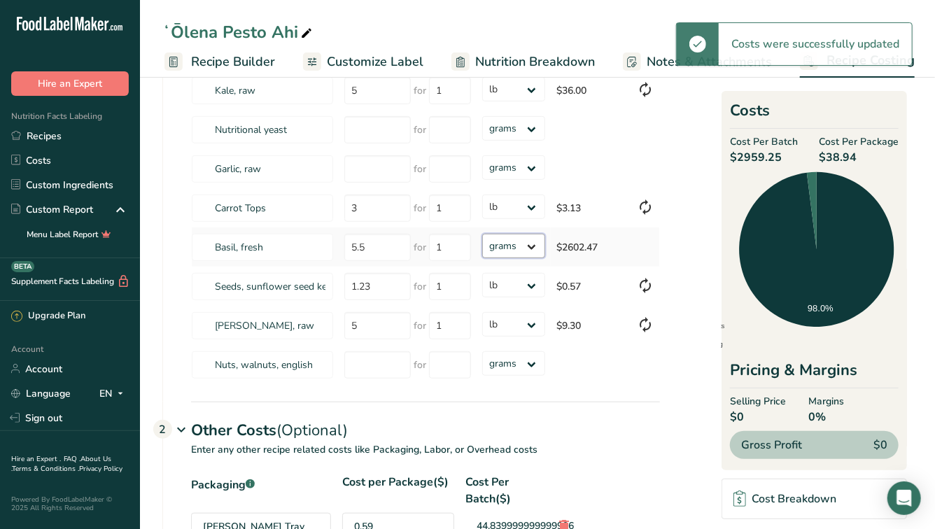
select select "12"
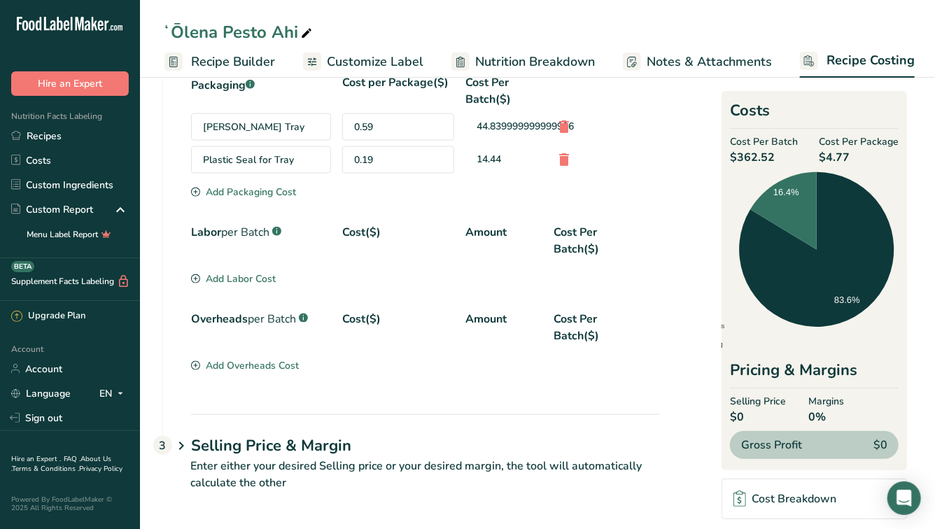
scroll to position [0, 0]
